Goal: Navigation & Orientation: Find specific page/section

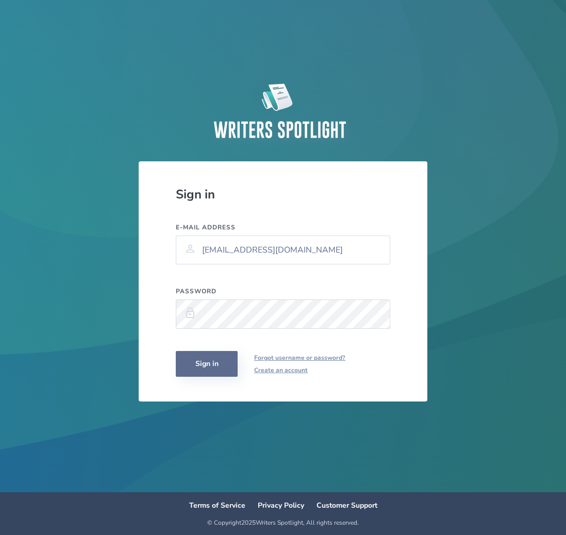
click at [213, 366] on button "Sign in" at bounding box center [207, 364] width 62 height 26
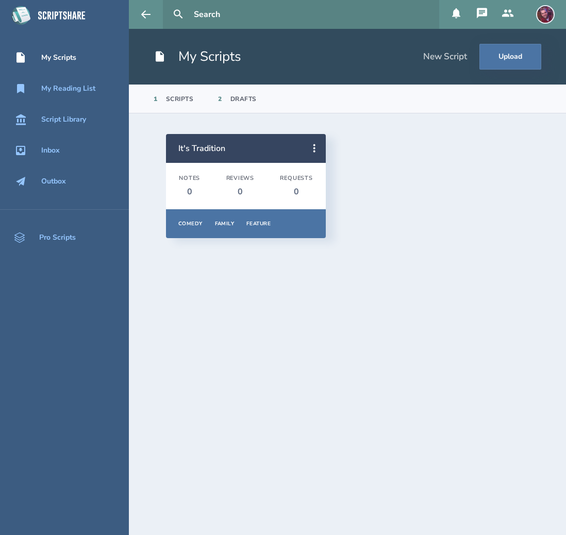
click at [239, 100] on div "Drafts" at bounding box center [243, 99] width 26 height 8
click at [514, 12] on icon at bounding box center [507, 13] width 12 height 12
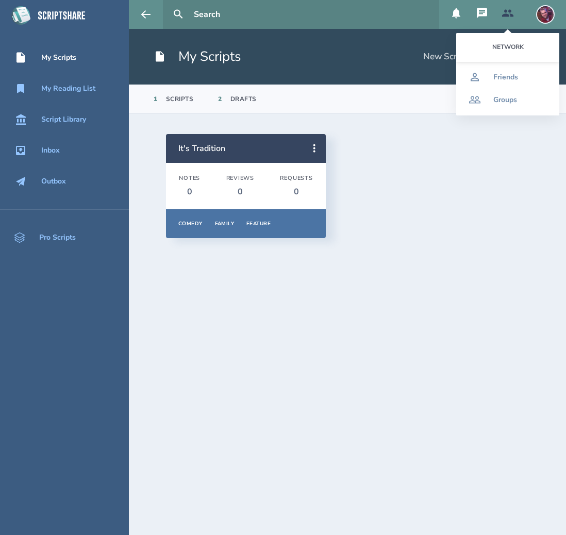
click at [487, 10] on icon at bounding box center [482, 13] width 10 height 10
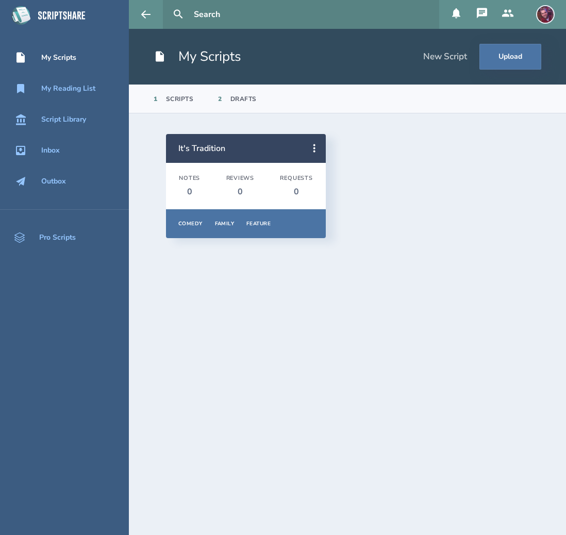
click at [463, 227] on div "It's Tradition Notes 0 Reviews 0 Requests 0 Comedy Family Feature Overview Note…" at bounding box center [347, 186] width 363 height 104
click at [90, 93] on div "My Reading List" at bounding box center [68, 89] width 54 height 8
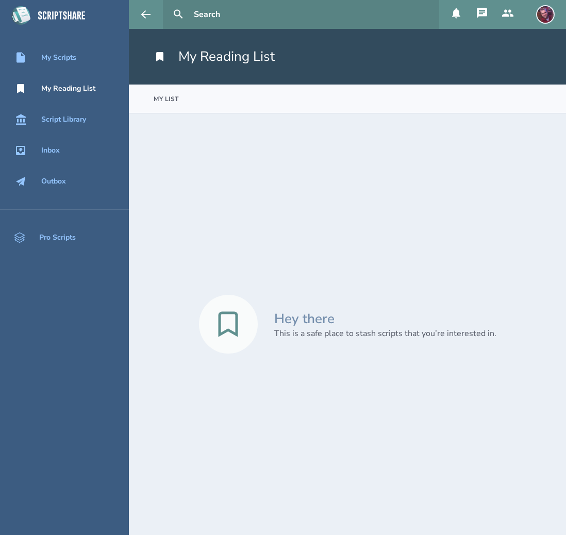
click at [79, 134] on nav "My Scripts My Reading List Script Library Inbox Outbox" at bounding box center [64, 119] width 129 height 146
click at [78, 127] on link "Script Library" at bounding box center [64, 119] width 129 height 23
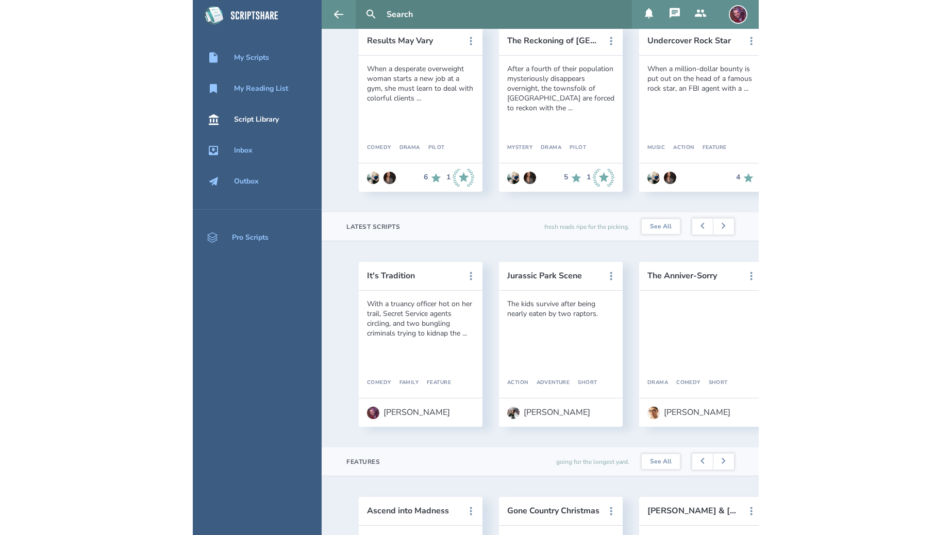
scroll to position [109, 0]
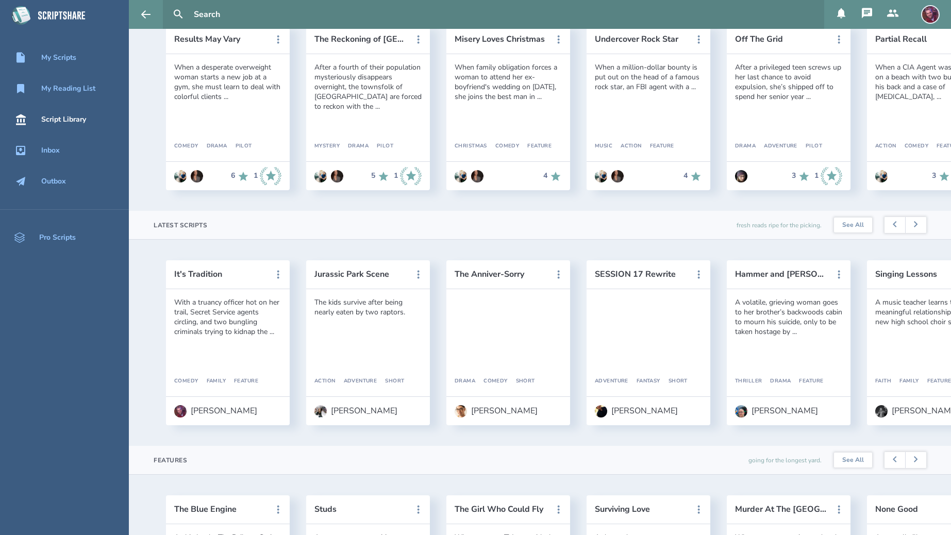
click at [565, 18] on img at bounding box center [930, 14] width 19 height 19
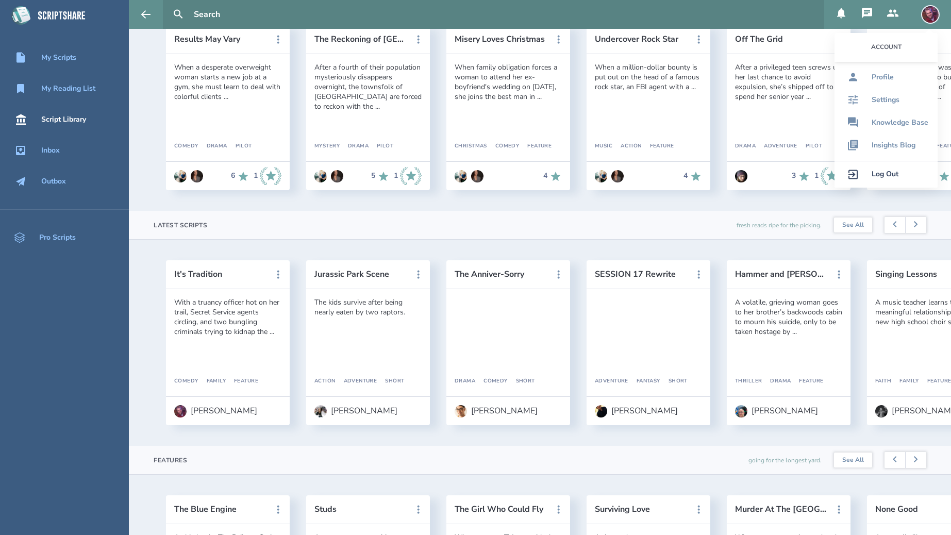
click at [565, 18] on img at bounding box center [930, 14] width 19 height 19
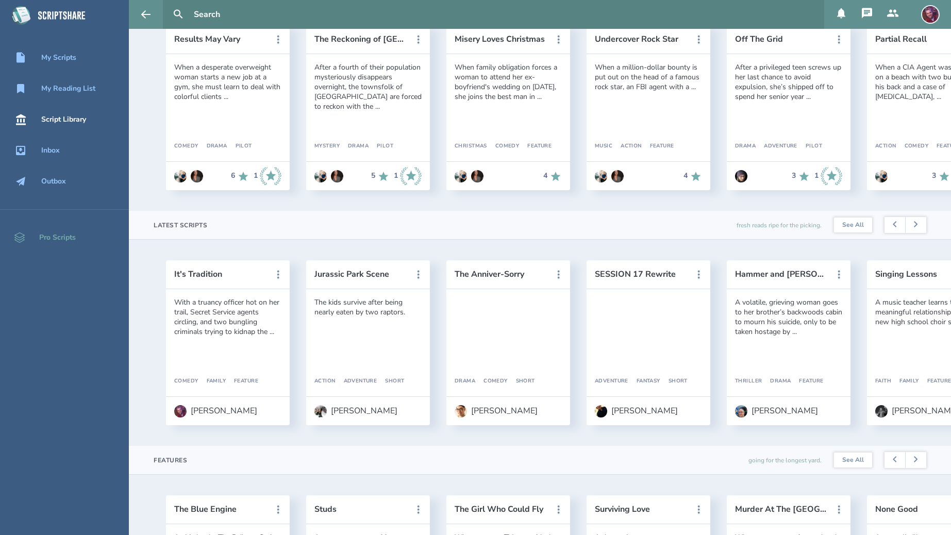
click at [56, 233] on div "Pro Scripts" at bounding box center [57, 237] width 37 height 8
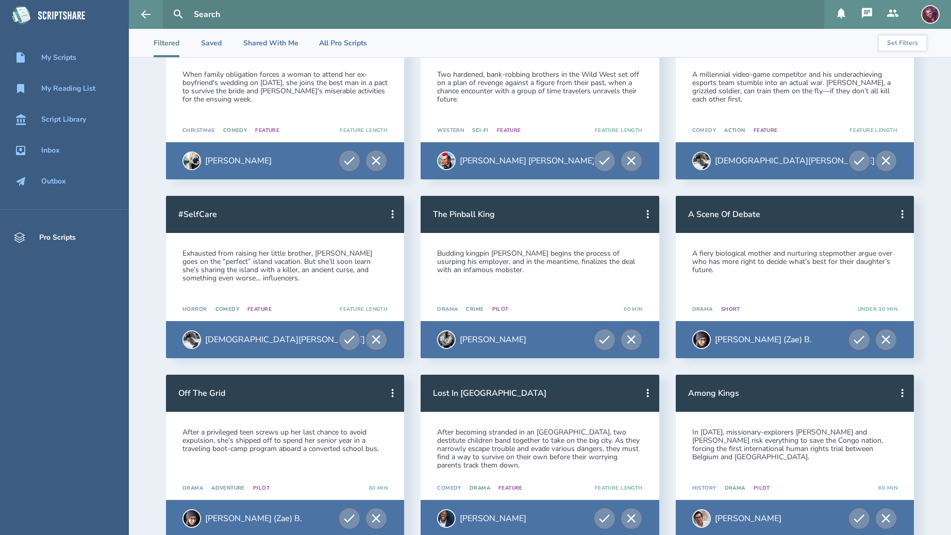
scroll to position [147, 0]
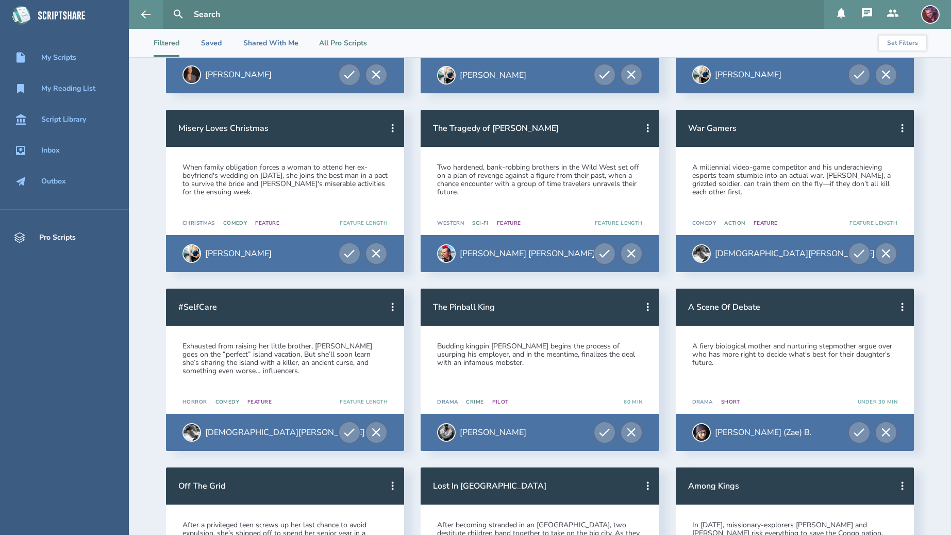
click at [344, 41] on li "All Pro Scripts" at bounding box center [343, 43] width 48 height 28
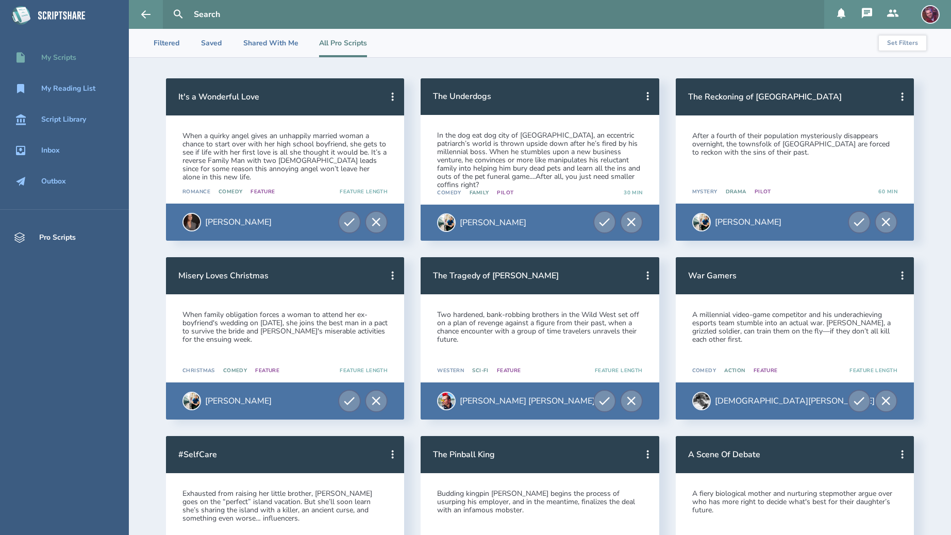
click at [72, 62] on div "My Scripts" at bounding box center [58, 58] width 35 height 8
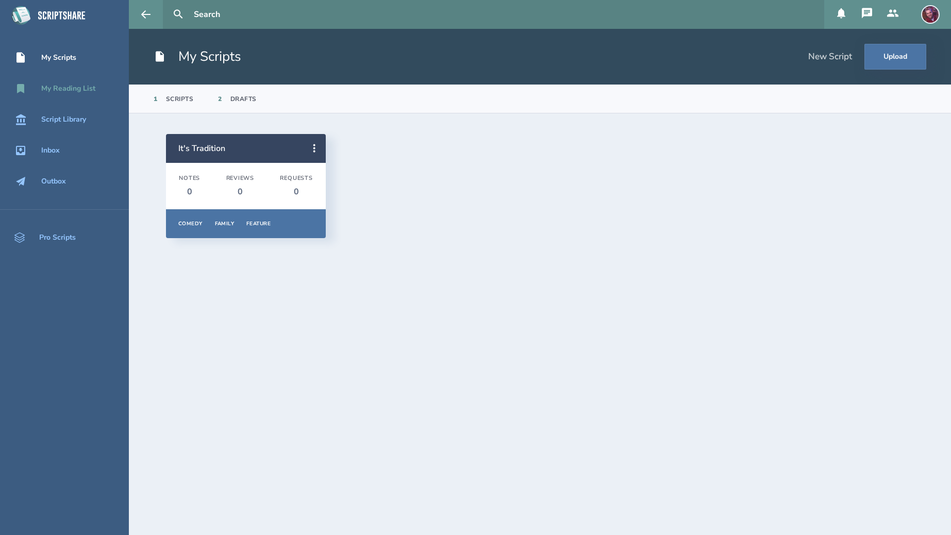
click at [73, 89] on div "My Reading List" at bounding box center [68, 89] width 54 height 8
